Goal: Task Accomplishment & Management: Manage account settings

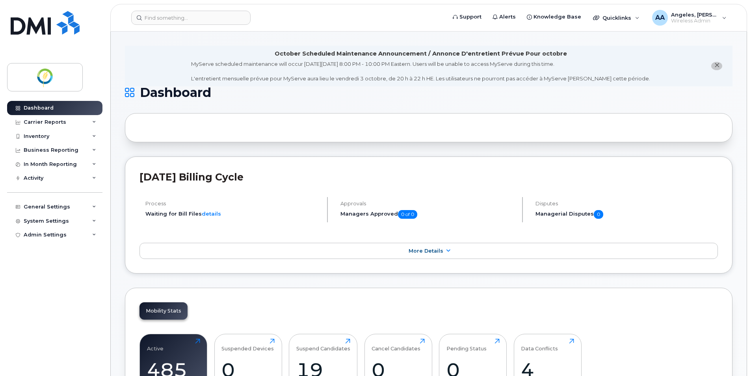
drag, startPoint x: 719, startPoint y: 1, endPoint x: 309, endPoint y: 128, distance: 429.5
click at [295, 132] on div at bounding box center [429, 127] width 608 height 29
click at [712, 17] on span "Angeles, [PERSON_NAME]" at bounding box center [694, 14] width 47 height 6
click at [649, 79] on div "Sign out" at bounding box center [674, 81] width 113 height 15
